Goal: Ask a question

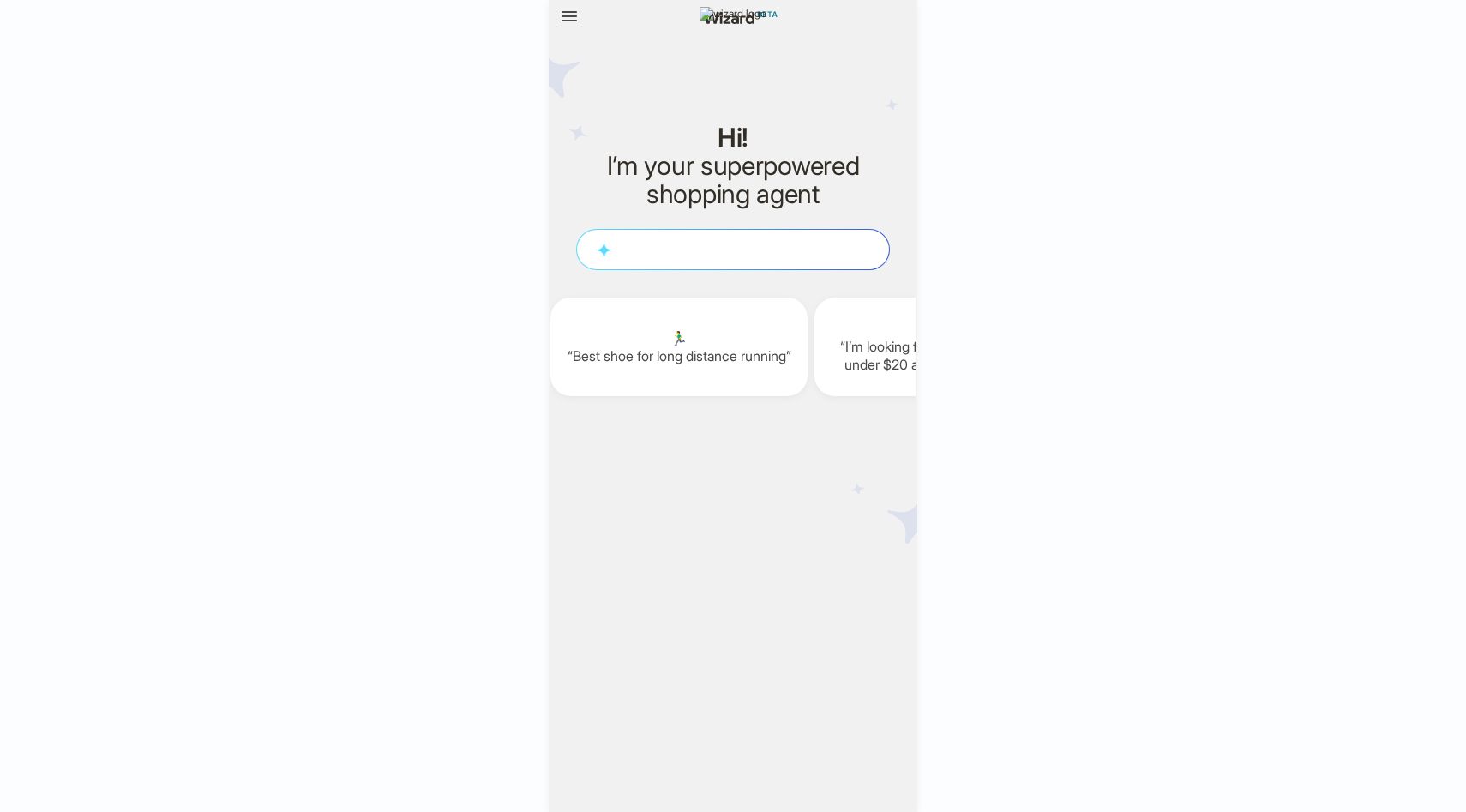
scroll to position [0, 2109]
click at [557, 25] on button "button" at bounding box center [569, 17] width 27 height 27
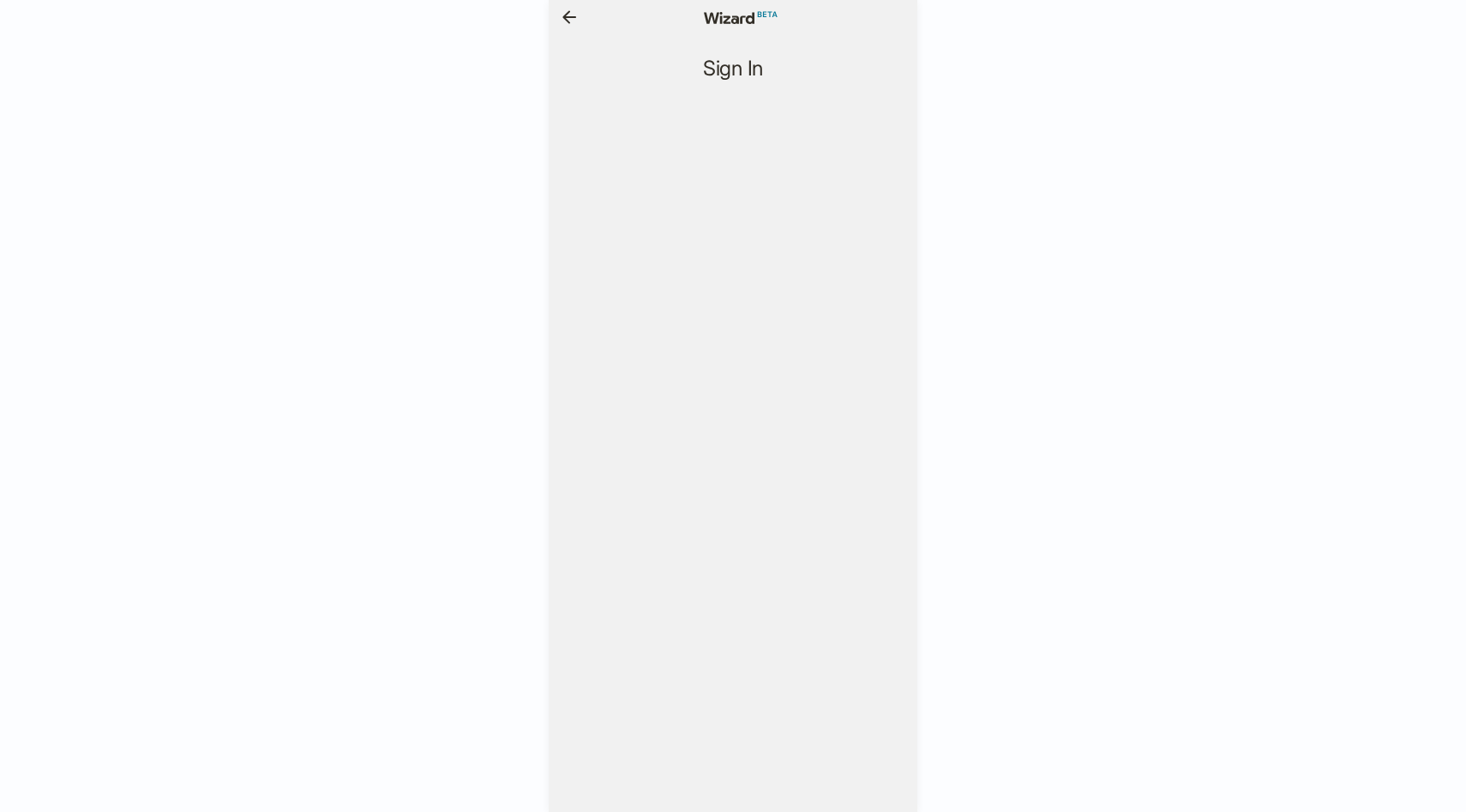
click at [572, 18] on icon "button" at bounding box center [569, 17] width 20 height 20
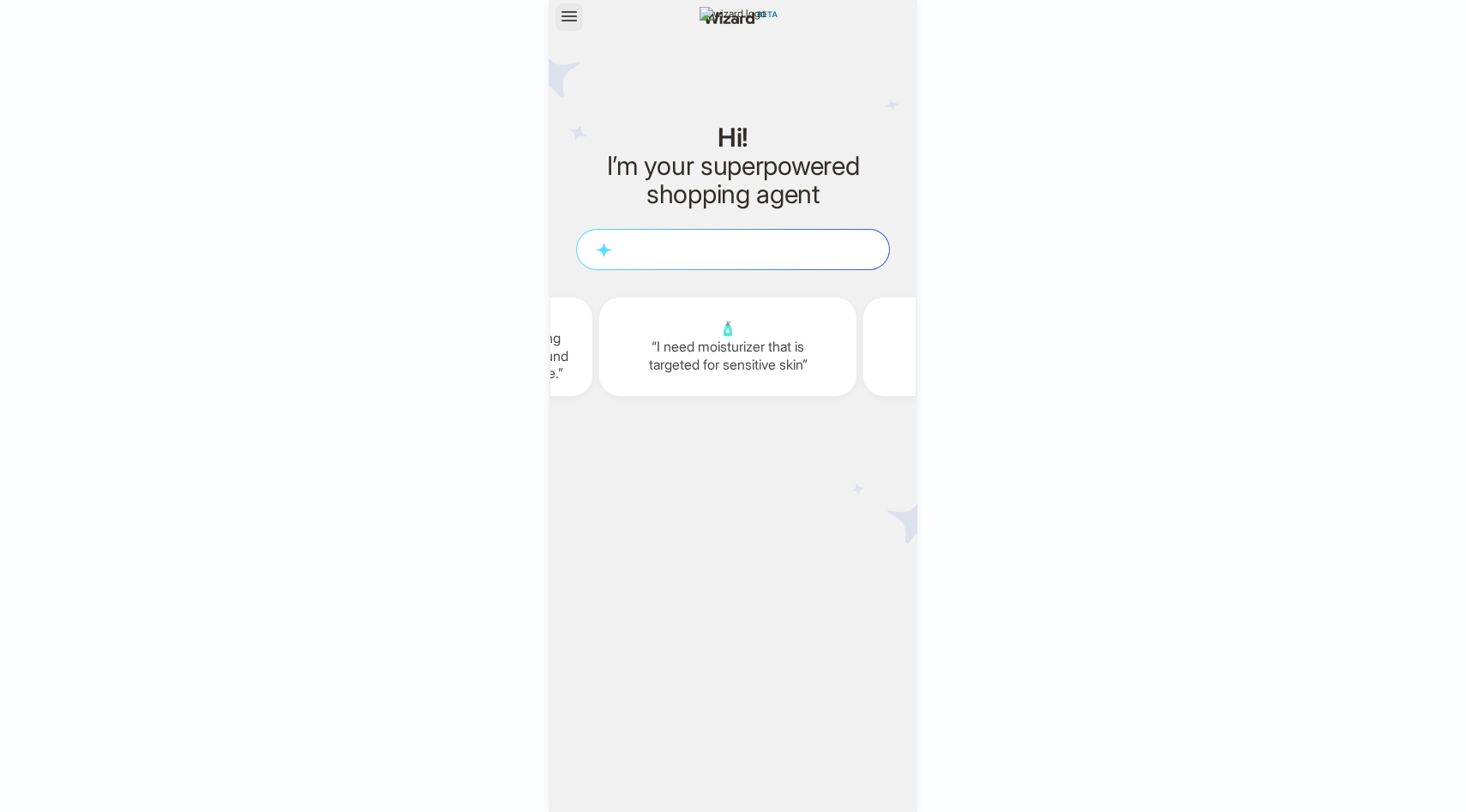
click at [574, 14] on icon "button" at bounding box center [569, 16] width 20 height 20
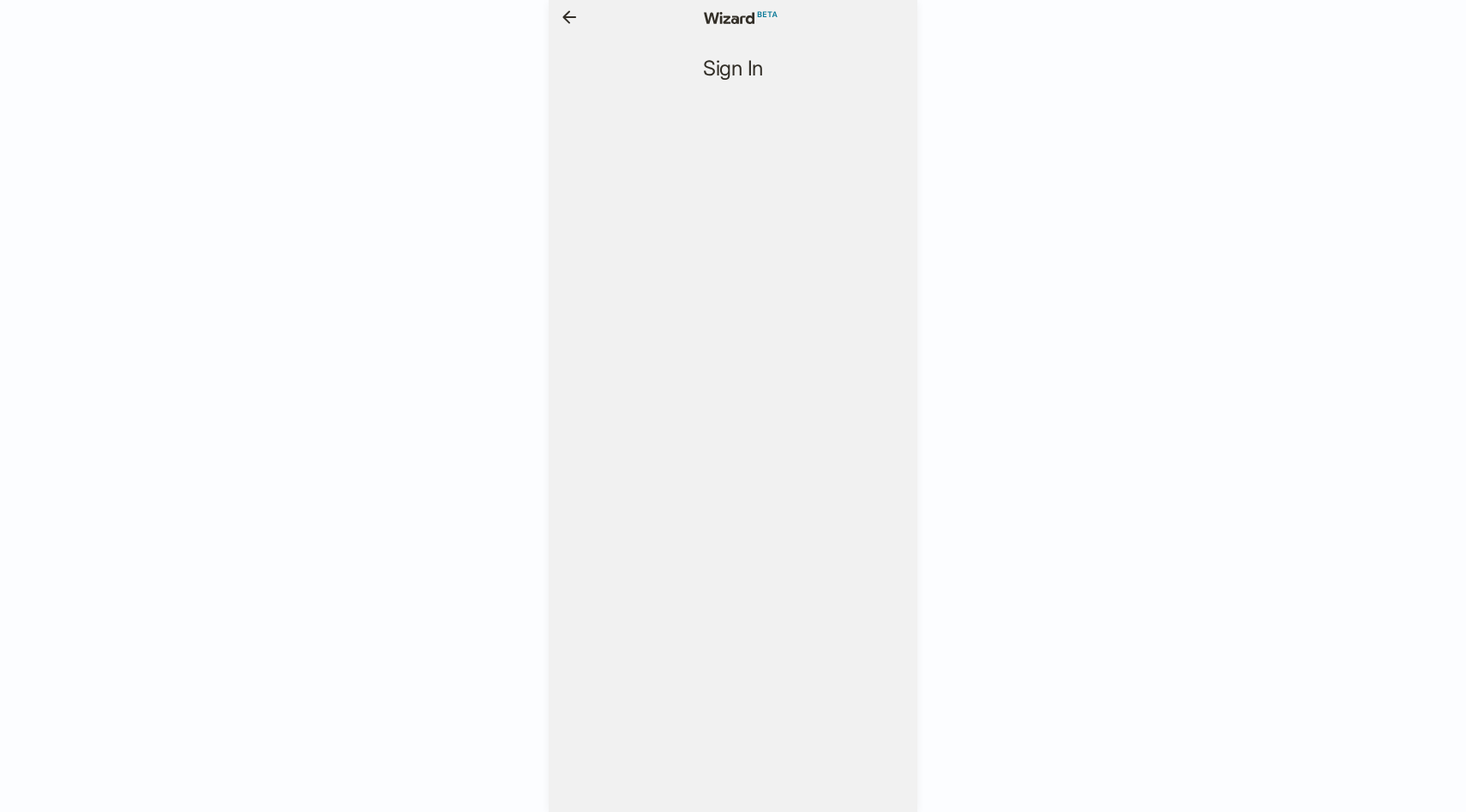
click at [576, 20] on icon "button" at bounding box center [569, 17] width 20 height 20
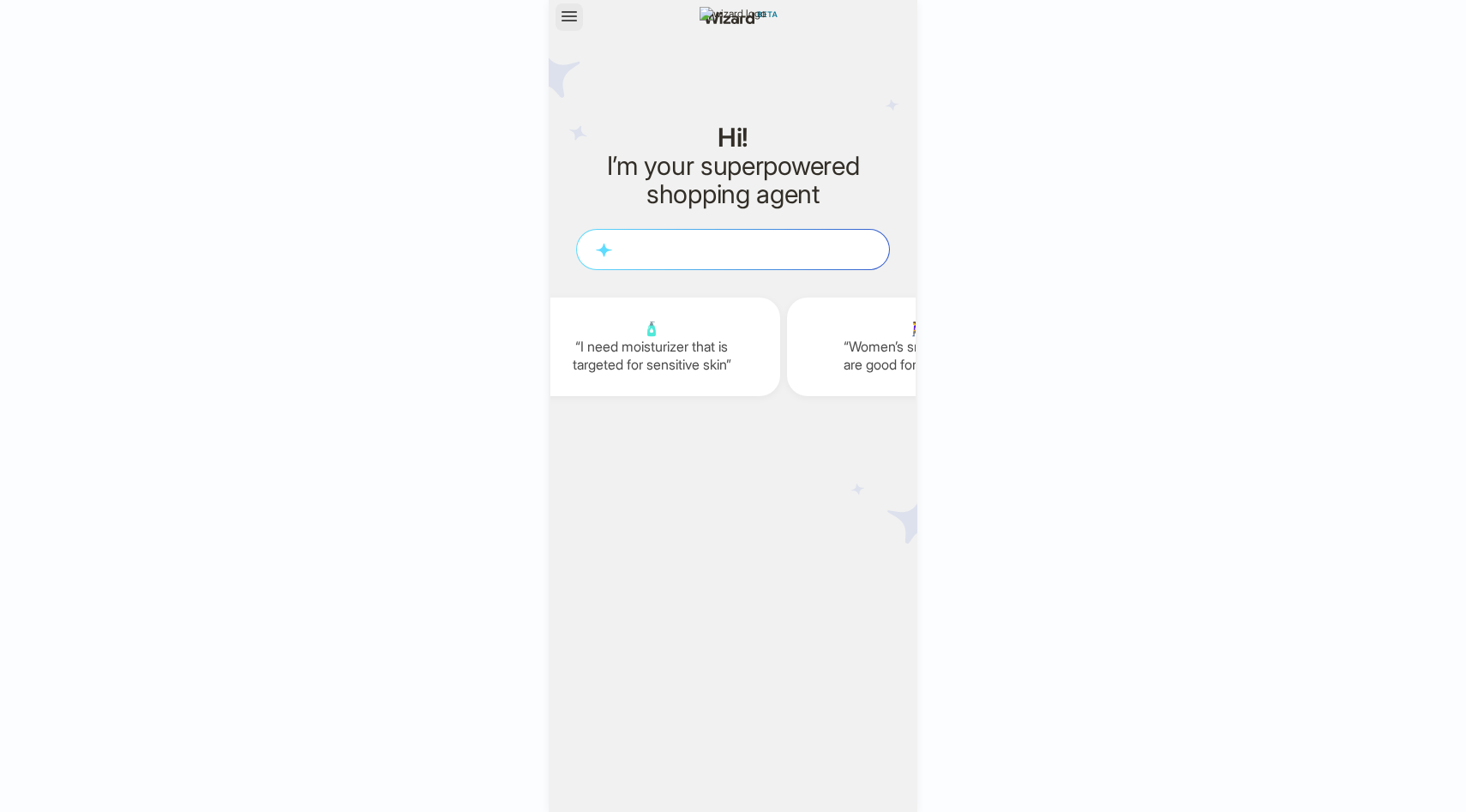
click at [575, 19] on icon "button" at bounding box center [569, 17] width 15 height 11
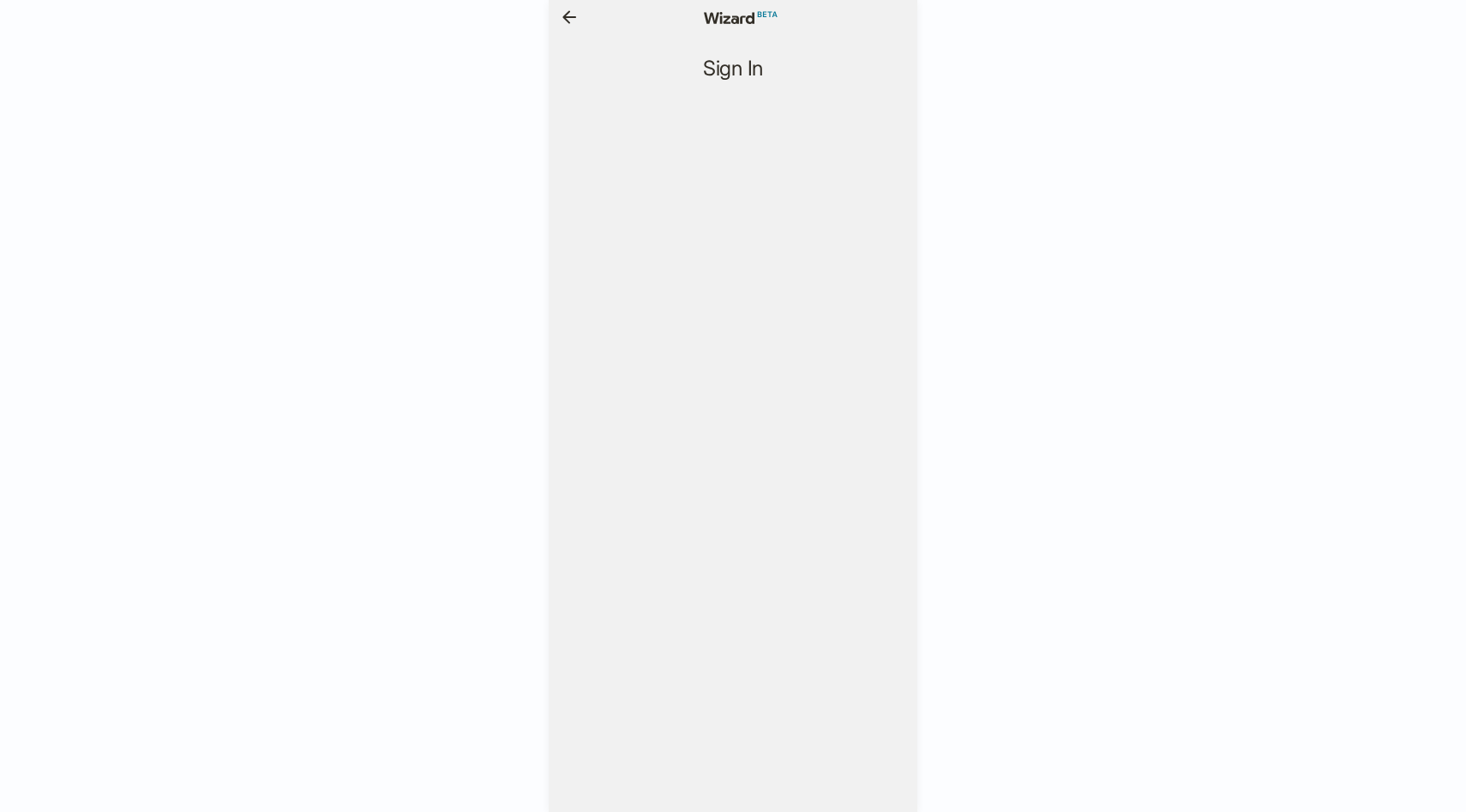
click at [574, 23] on icon "button" at bounding box center [569, 17] width 20 height 20
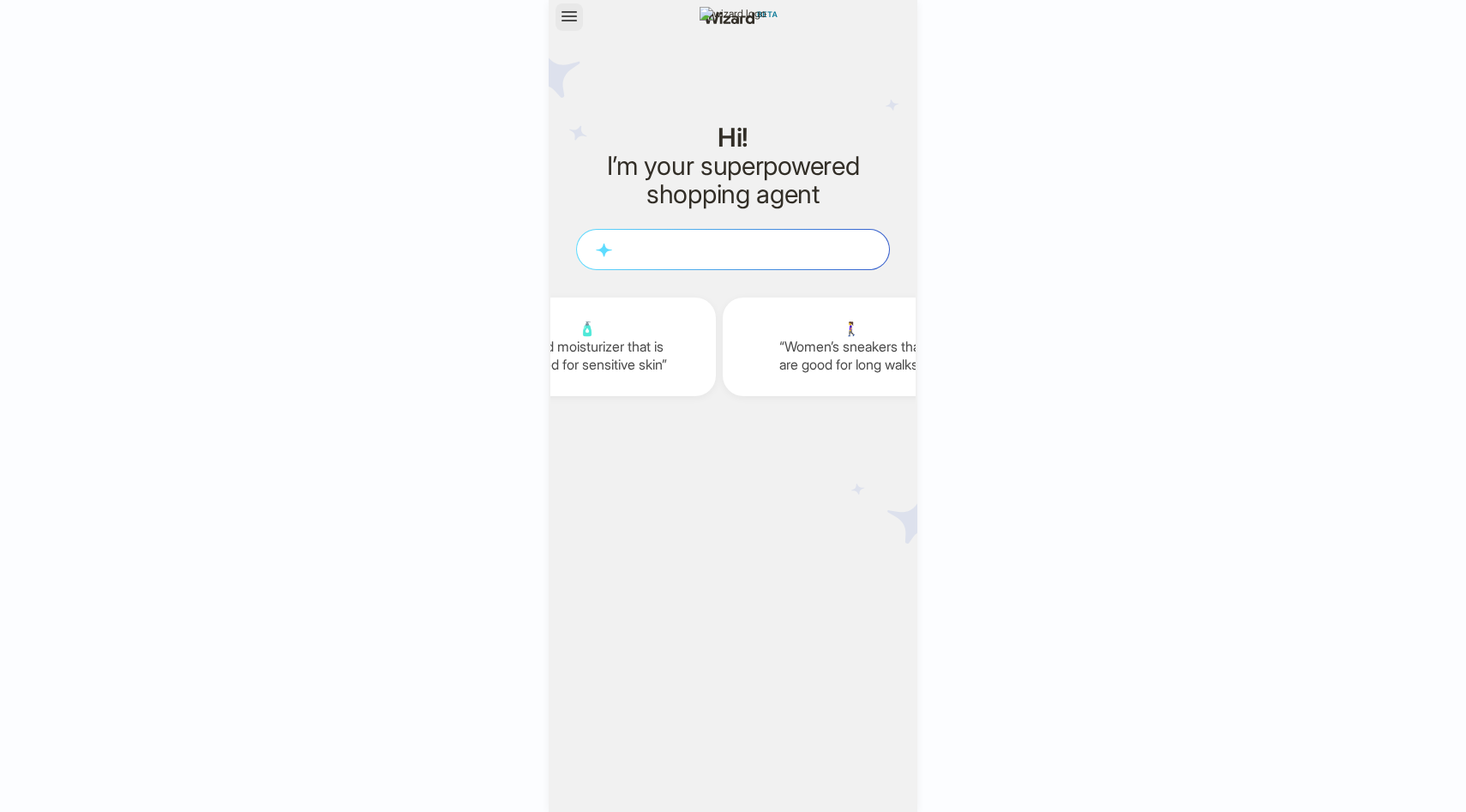
click at [576, 24] on icon "button" at bounding box center [569, 16] width 20 height 20
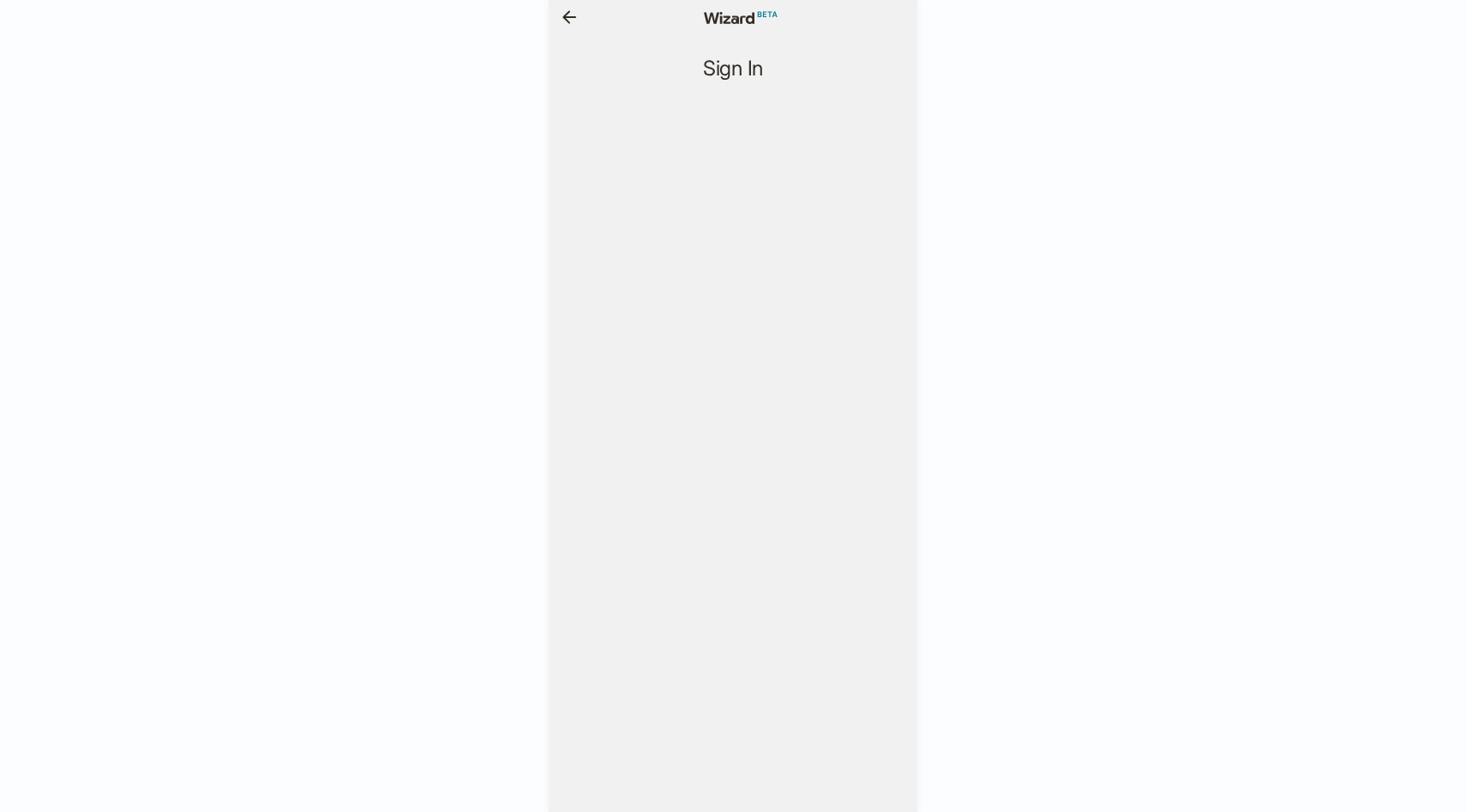
click at [576, 25] on icon "button" at bounding box center [569, 17] width 20 height 20
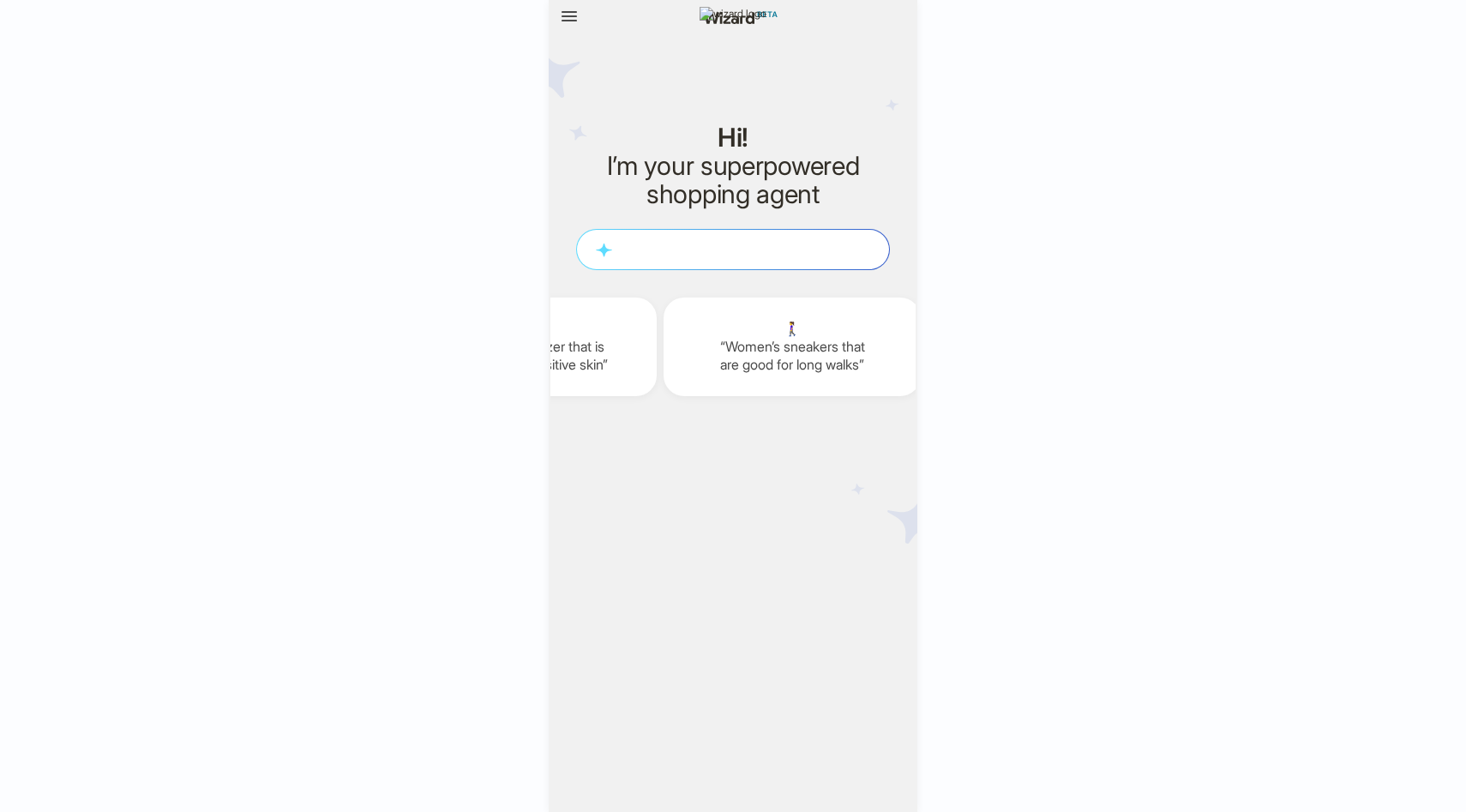
click at [967, 157] on div "Hi! I’m your superpowered shopping agent W h a t a r e y o u s h o p p i n g f …" at bounding box center [733, 406] width 1466 height 812
drag, startPoint x: 842, startPoint y: 339, endPoint x: 645, endPoint y: 333, distance: 197.1
click at [647, 332] on div "🏃‍♂️ Best shoe for long distance running ☀️ I’m looking for a sunscreen that is…" at bounding box center [733, 346] width 365 height 153
click at [671, 283] on div "🏃‍♂️ Best shoe for long distance running ☀️ I’m looking for a sunscreen that is…" at bounding box center [733, 346] width 365 height 153
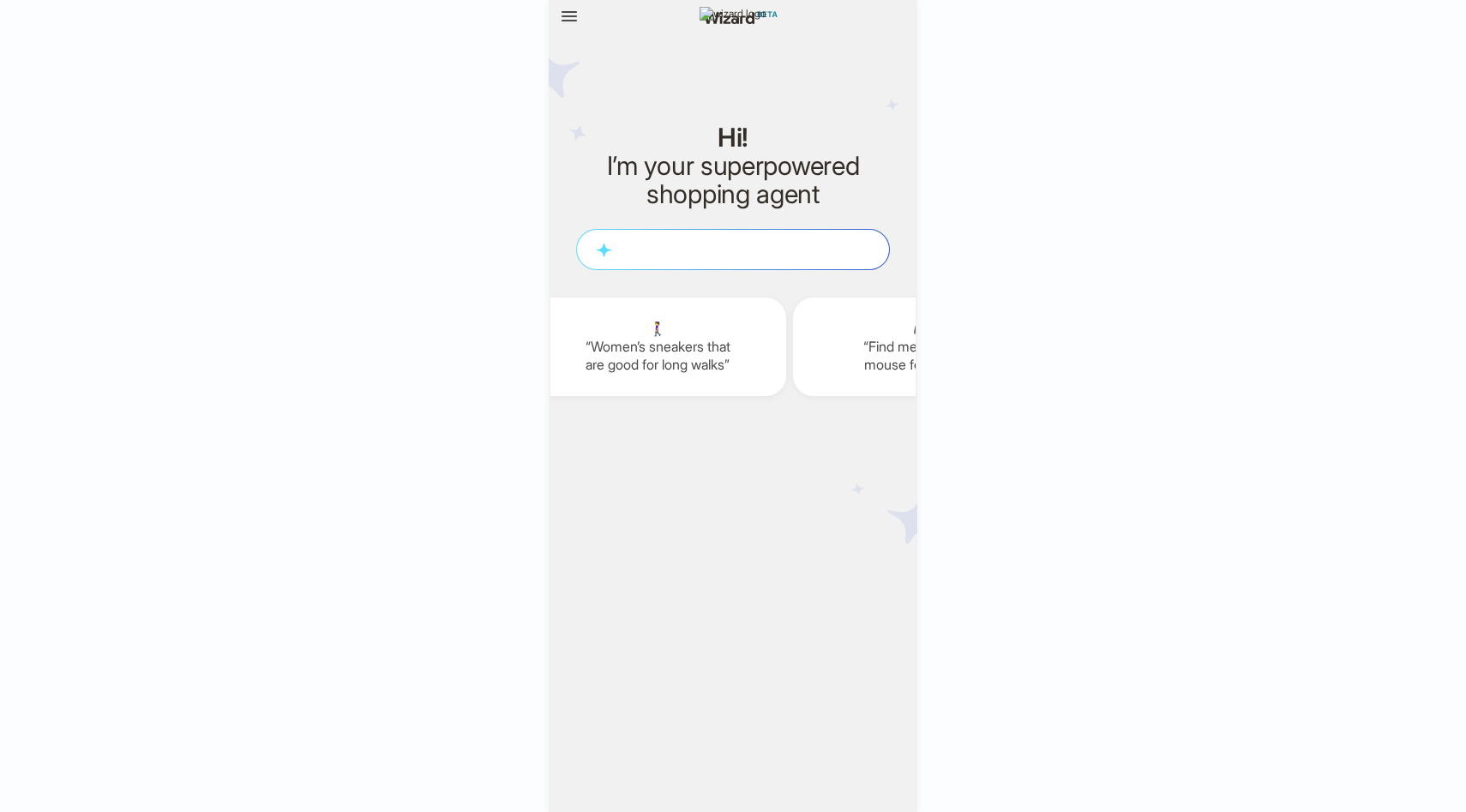
click at [791, 460] on div "Hi! I’m your superpowered shopping agent W h a t a r e y o u s h o p p i n g f …" at bounding box center [733, 406] width 368 height 812
drag, startPoint x: 757, startPoint y: 352, endPoint x: 746, endPoint y: 369, distance: 20.2
click at [731, 364] on div "🏃‍♂️ Best shoe for long distance running ☀️ I’m looking for a sunscreen that is…" at bounding box center [733, 346] width 365 height 153
drag, startPoint x: 825, startPoint y: 370, endPoint x: 908, endPoint y: 371, distance: 83.0
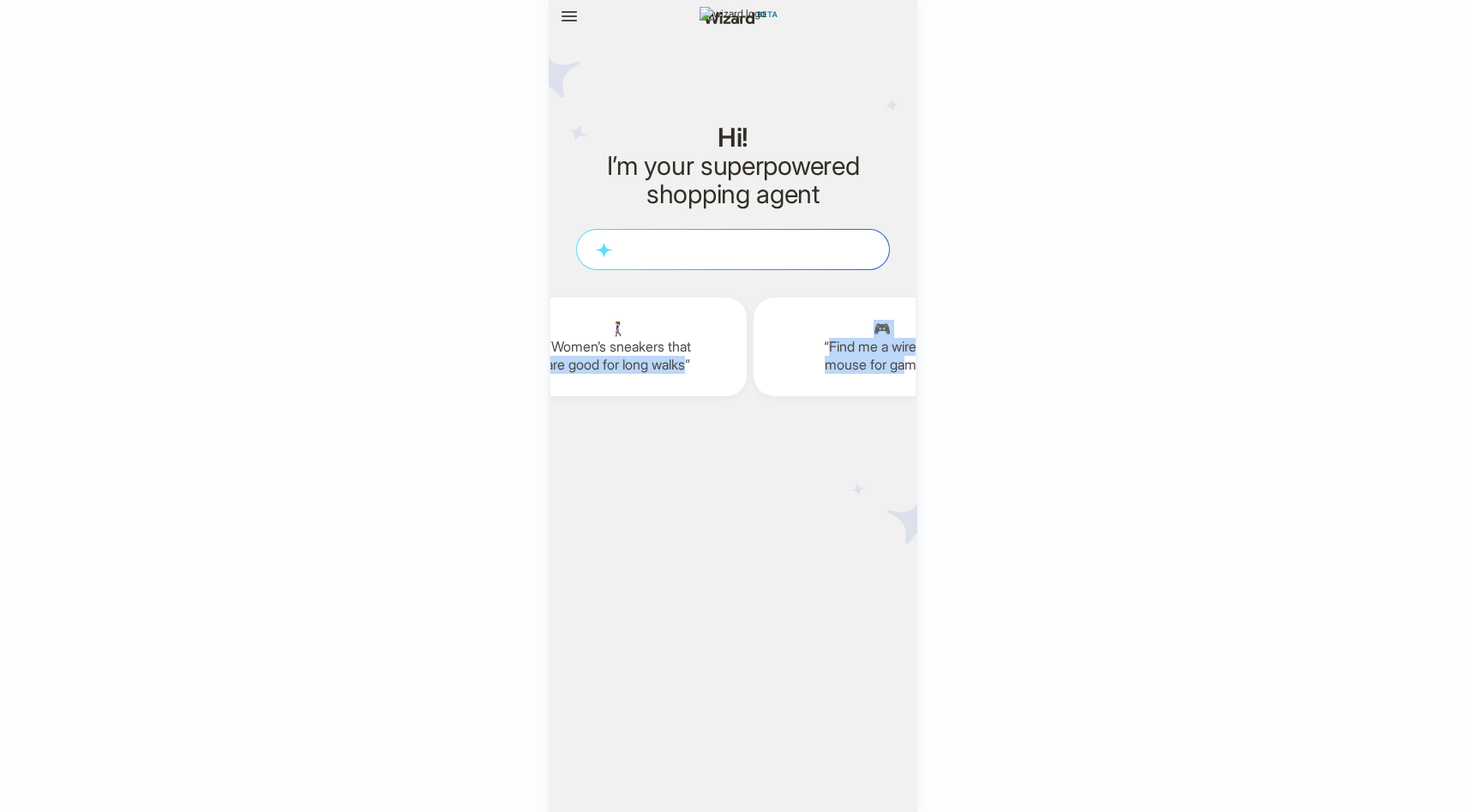
click at [908, 371] on div "🏃‍♂️ Best shoe for long distance running ☀️ I’m looking for a sunscreen that is…" at bounding box center [733, 346] width 365 height 153
click at [849, 451] on div "Hi! I’m your superpowered shopping agent W h a t a r e y o u s h o p p i n g f …" at bounding box center [733, 406] width 368 height 812
click at [452, 153] on div "Hi! I’m your superpowered shopping agent W h a t a r e y o u s h o p p i n g f …" at bounding box center [733, 406] width 1466 height 812
